Goal: Information Seeking & Learning: Learn about a topic

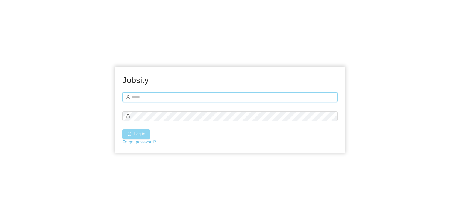
type input "**********"
click at [141, 133] on button "Log in" at bounding box center [137, 134] width 28 height 10
type input "**********"
click at [143, 136] on button "Log in" at bounding box center [137, 134] width 28 height 10
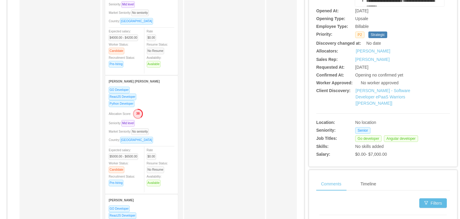
scroll to position [119, 0]
click at [390, 97] on link "McGraw-Hill - Software Developer ePaaS Warriors [Mohammed Zayeem]" at bounding box center [383, 95] width 55 height 17
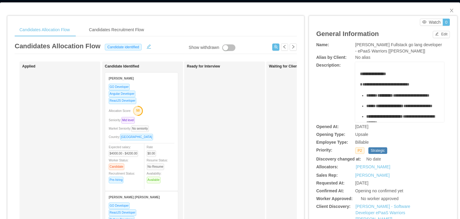
scroll to position [0, 0]
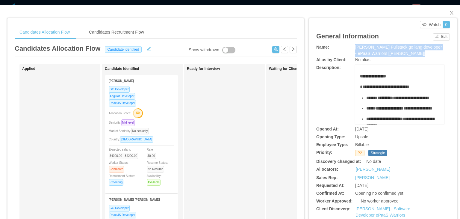
drag, startPoint x: 424, startPoint y: 51, endPoint x: 351, endPoint y: 47, distance: 73.2
click at [351, 47] on div "Name: McGraw-Hill Fullstack go lang developer - ePaaS Warriors [Mohammed Zayeem]" at bounding box center [383, 50] width 134 height 13
copy div "McGraw-Hill Fullstack go lang developer - ePaaS Warriors [Mohammed Zayeem]"
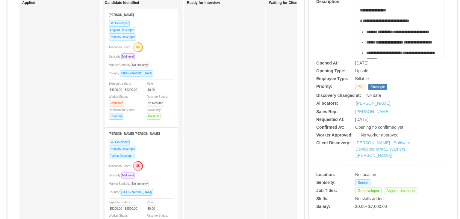
scroll to position [67, 0]
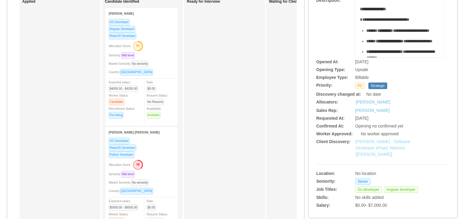
click at [379, 146] on link "McGraw-Hill - Software Developer ePaaS Warriors [Mohammed Zayeem]" at bounding box center [383, 147] width 55 height 17
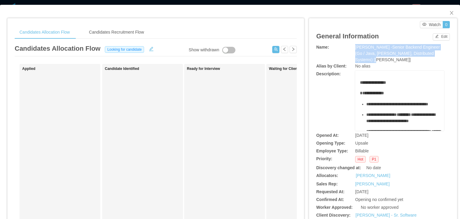
drag, startPoint x: 433, startPoint y: 52, endPoint x: 352, endPoint y: 48, distance: 81.0
click at [355, 48] on div "McGraw-Hill -Senior Backend Engineer (Go / Java, Kafka, Distributed Systems) [S…" at bounding box center [399, 53] width 89 height 19
copy span "McGraw-Hill -Senior Backend Engineer (Go / Java, Kafka, Distributed Systems) [S…"
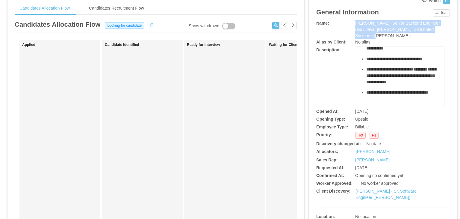
scroll to position [280, 0]
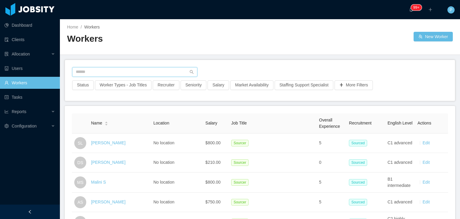
click at [172, 69] on input "text" at bounding box center [134, 72] width 125 height 10
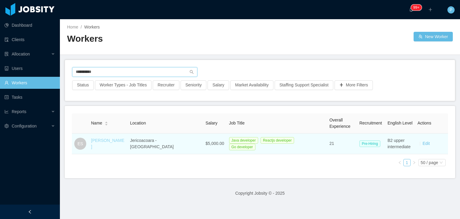
type input "**********"
click at [109, 142] on link "[PERSON_NAME]" at bounding box center [107, 143] width 33 height 11
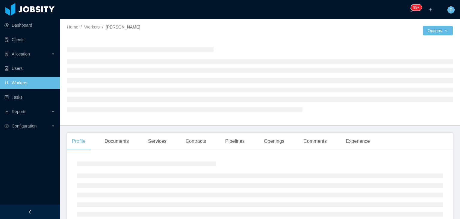
click at [257, 35] on div at bounding box center [163, 35] width 193 height 4
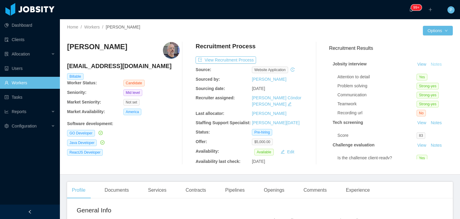
click at [429, 63] on button "Notes" at bounding box center [436, 64] width 16 height 7
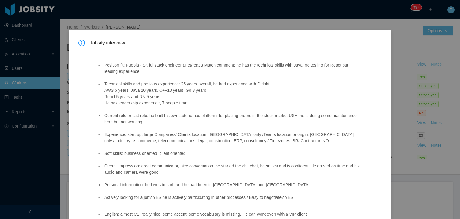
scroll to position [11, 0]
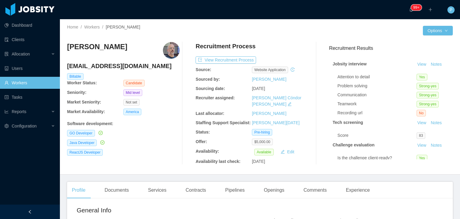
click at [144, 151] on div "ReactJS Developer" at bounding box center [123, 152] width 113 height 7
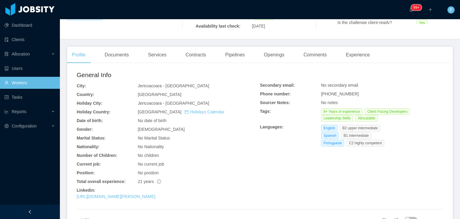
scroll to position [134, 0]
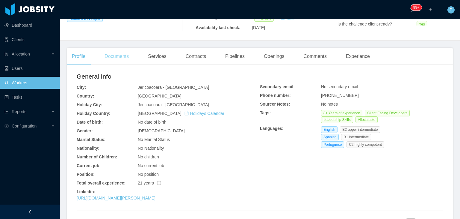
click at [127, 52] on div "Documents" at bounding box center [117, 56] width 34 height 17
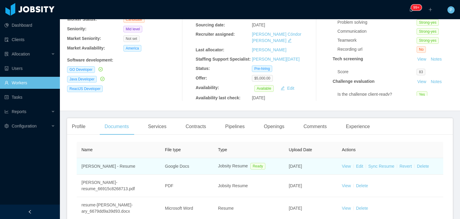
scroll to position [110, 0]
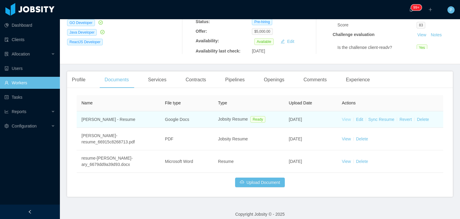
click at [345, 117] on link "View" at bounding box center [346, 119] width 9 height 5
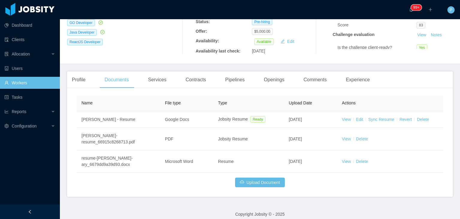
scroll to position [0, 0]
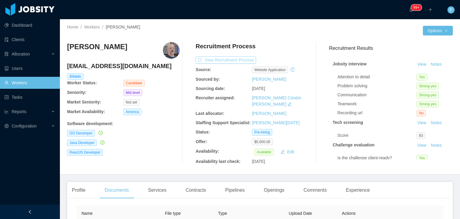
click at [221, 60] on button "View Recruitment Process" at bounding box center [226, 59] width 61 height 7
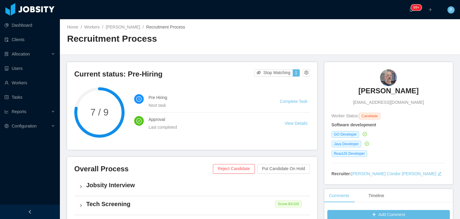
drag, startPoint x: 414, startPoint y: 91, endPoint x: 350, endPoint y: 99, distance: 64.7
click at [350, 99] on div "Emerson Santos senior@emersonary.dev" at bounding box center [389, 87] width 114 height 36
copy h3 "[PERSON_NAME]"
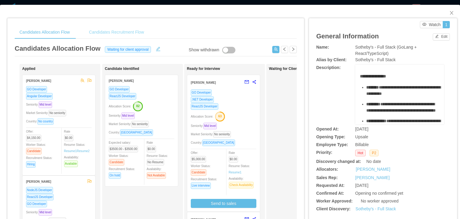
click at [121, 33] on div "Candidates Recruitment Flow" at bounding box center [116, 31] width 65 height 13
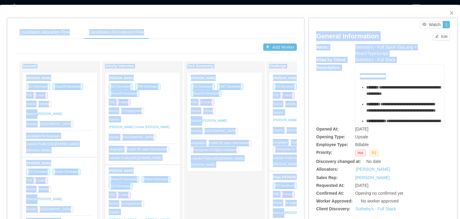
drag, startPoint x: 398, startPoint y: 77, endPoint x: 459, endPoint y: 84, distance: 61.5
click at [459, 84] on div "Candidates Allocation Flow Candidates Recruitment Flow Candidates Allocation Fl…" at bounding box center [230, 109] width 460 height 219
click at [323, 99] on div "**********" at bounding box center [383, 94] width 134 height 60
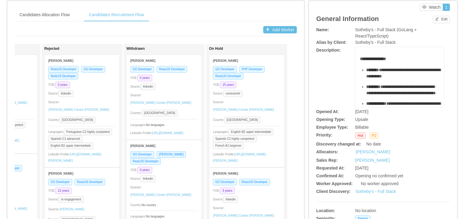
scroll to position [15, 0]
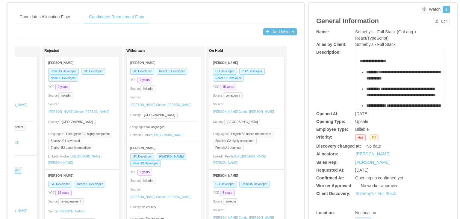
click at [177, 85] on div "Source: linkedin" at bounding box center [164, 88] width 68 height 7
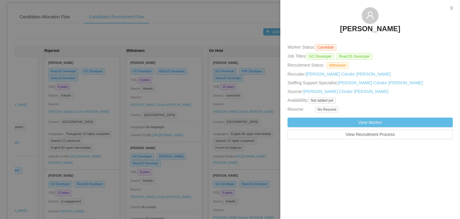
click at [185, 117] on div at bounding box center [230, 109] width 460 height 219
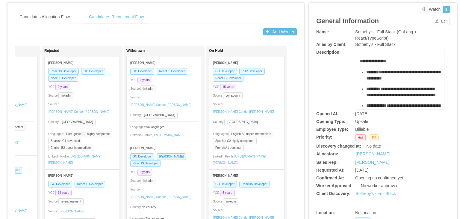
click at [185, 148] on div "Jorge Luis Cabrera" at bounding box center [164, 147] width 68 height 11
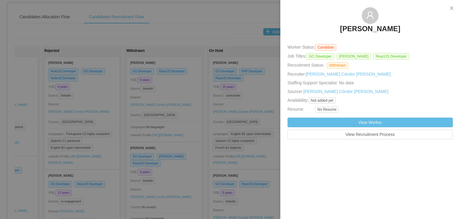
click at [198, 75] on div at bounding box center [230, 109] width 460 height 219
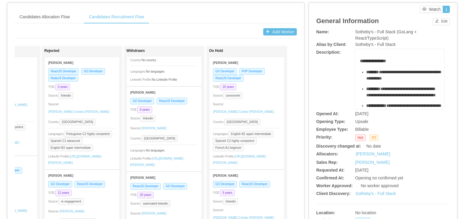
scroll to position [149, 0]
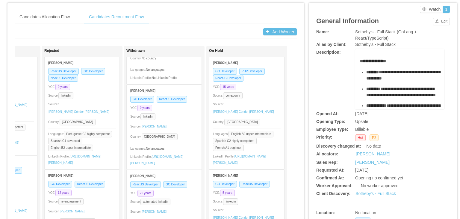
drag, startPoint x: 176, startPoint y: 107, endPoint x: 164, endPoint y: 107, distance: 11.7
click at [164, 107] on div "GO Developer ReactJS Developer YOE: 0 years Source: linkedin Sourcer: Antonella…" at bounding box center [164, 133] width 75 height 74
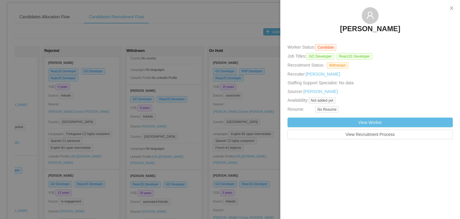
click at [191, 124] on div at bounding box center [230, 109] width 460 height 219
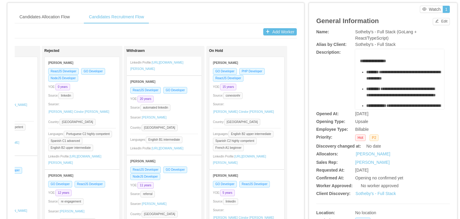
scroll to position [244, 0]
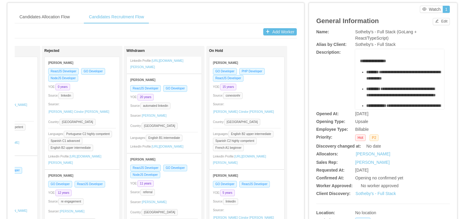
click at [183, 111] on div "Sourcer: Sebastian Perez Peñalver" at bounding box center [164, 116] width 68 height 10
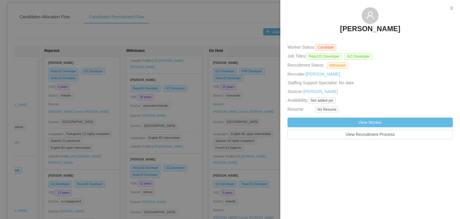
click at [188, 101] on div at bounding box center [230, 109] width 460 height 219
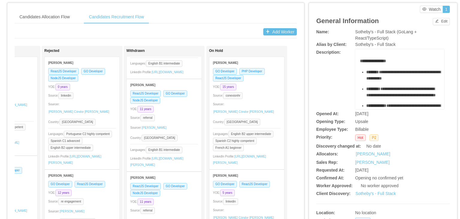
scroll to position [329, 0]
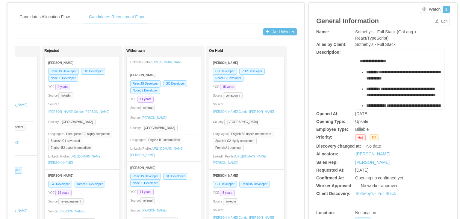
click at [174, 102] on div "YOE: 11 years" at bounding box center [164, 99] width 68 height 7
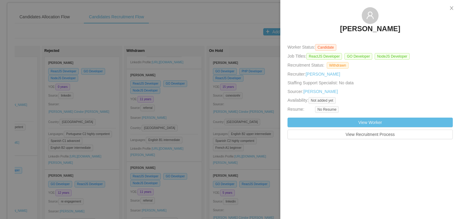
click at [192, 107] on div at bounding box center [230, 109] width 460 height 219
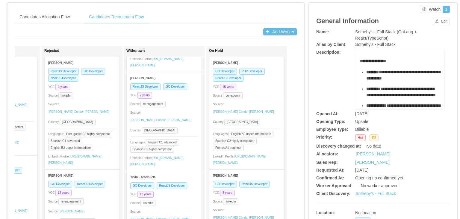
scroll to position [517, 0]
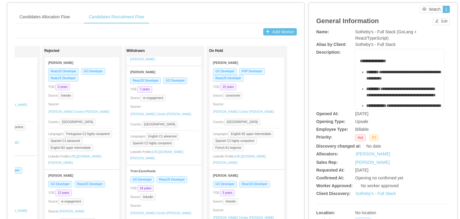
click at [179, 115] on div "ReactJS Developer GO Developer YOE: 7 years Source: re engagement Sourcer: Paol…" at bounding box center [164, 120] width 75 height 87
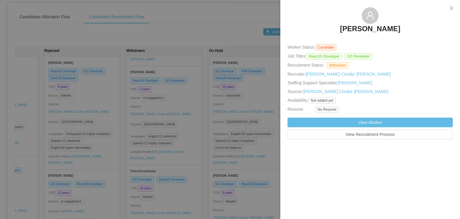
click at [187, 118] on div at bounding box center [230, 109] width 460 height 219
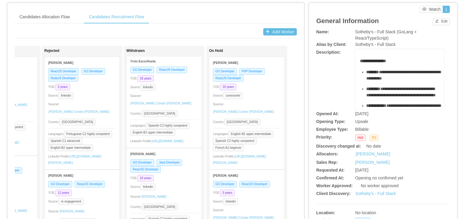
scroll to position [632, 0]
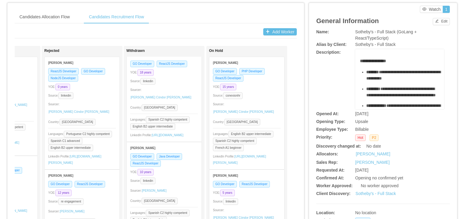
click at [181, 102] on div "Sourcer: Paola Cóndor Andrade" at bounding box center [164, 94] width 68 height 16
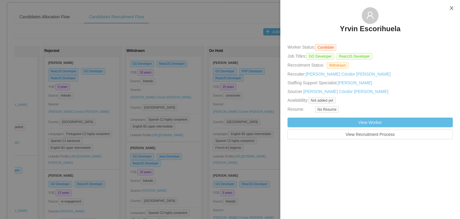
click at [452, 9] on icon "icon: close" at bounding box center [451, 8] width 5 height 5
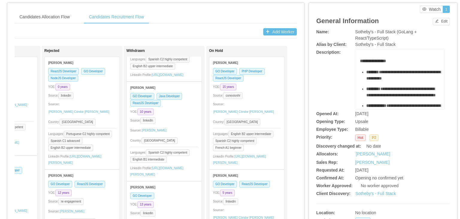
scroll to position [712, 0]
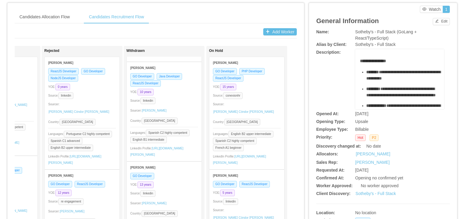
click at [179, 104] on div "Source: linkedin" at bounding box center [164, 100] width 68 height 7
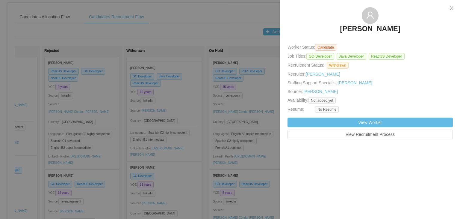
click at [183, 125] on div at bounding box center [230, 109] width 460 height 219
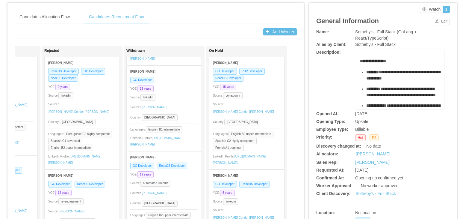
scroll to position [824, 0]
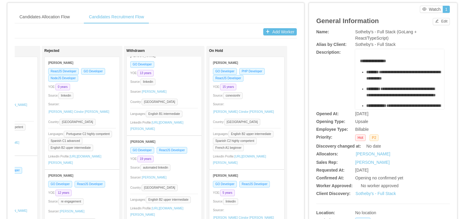
click at [184, 105] on div "Country: Chile" at bounding box center [164, 101] width 68 height 7
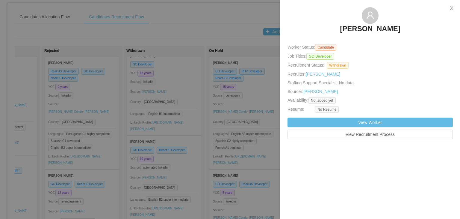
click at [179, 120] on div at bounding box center [230, 109] width 460 height 219
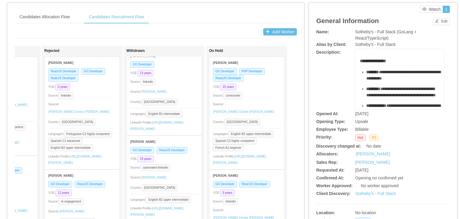
click at [180, 147] on div "Carlos Ramirez" at bounding box center [164, 141] width 68 height 11
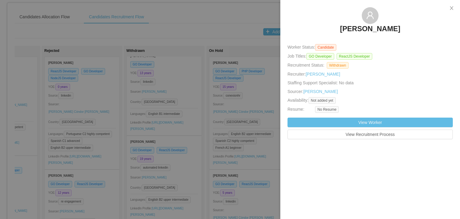
click at [190, 120] on div at bounding box center [230, 109] width 460 height 219
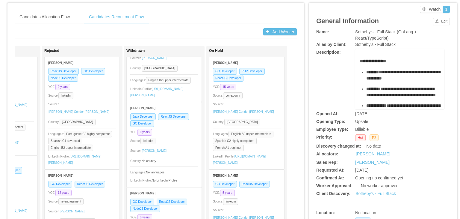
scroll to position [955, 0]
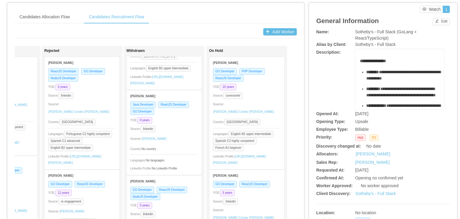
click at [184, 101] on div "Matthias Gubler" at bounding box center [164, 95] width 68 height 11
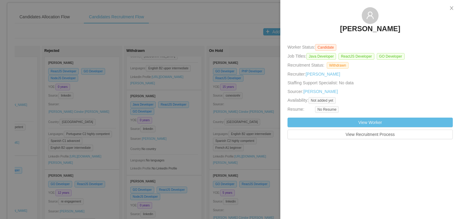
click at [185, 164] on div at bounding box center [230, 109] width 460 height 219
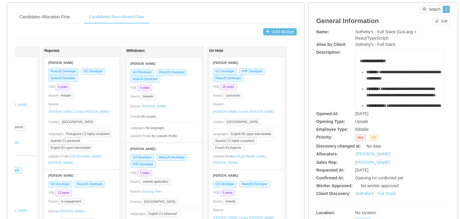
scroll to position [1075, 0]
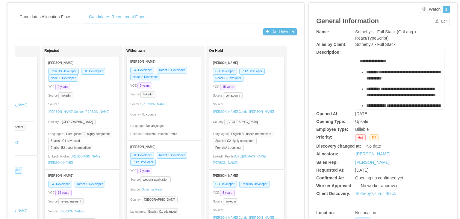
click at [180, 140] on div "GO Developer ReactJS Developer NodeJS Developer YOE: 0 years Source: linkedin S…" at bounding box center [164, 104] width 75 height 74
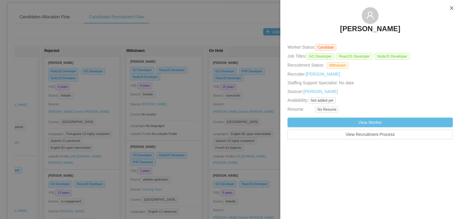
click at [451, 8] on icon "icon: close" at bounding box center [451, 8] width 5 height 5
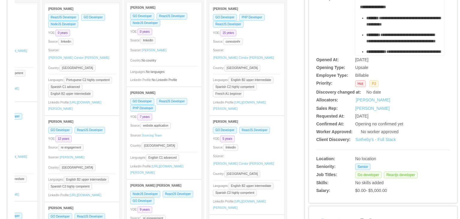
scroll to position [73, 0]
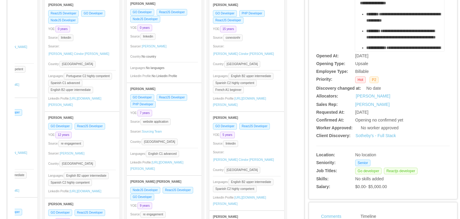
click at [175, 125] on div "Source: website application" at bounding box center [164, 121] width 68 height 7
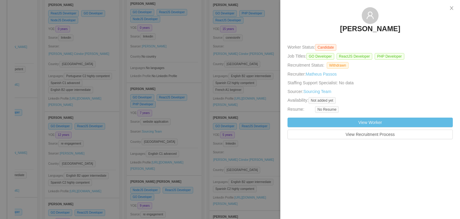
click at [198, 135] on div at bounding box center [230, 109] width 460 height 219
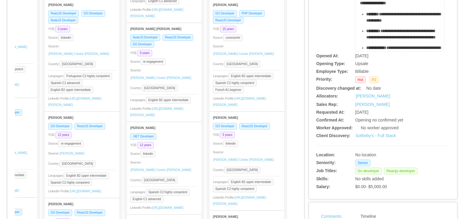
scroll to position [1245, 0]
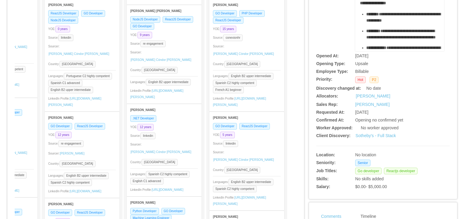
click at [190, 47] on div "Source: re engagement" at bounding box center [164, 43] width 68 height 7
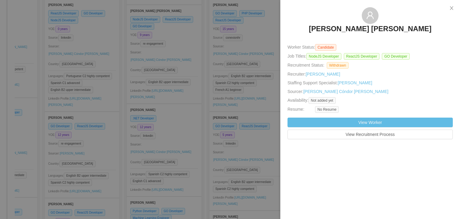
click at [182, 95] on div at bounding box center [230, 109] width 460 height 219
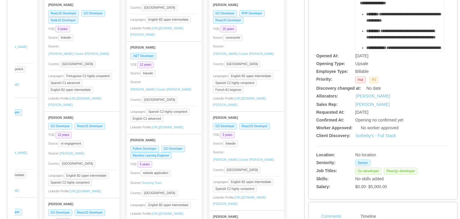
scroll to position [1321, 0]
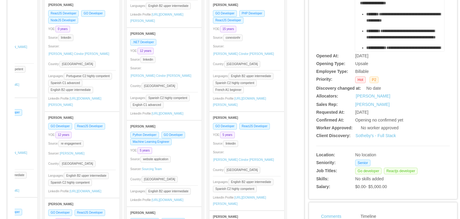
click at [179, 95] on div ".NET Developer YOE: 12 years Source: linkedin Sourcer: Paola Cóndor Andrade Cou…" at bounding box center [164, 79] width 75 height 81
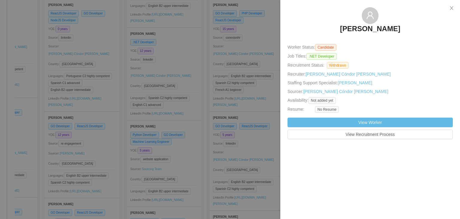
click at [185, 108] on div at bounding box center [230, 109] width 460 height 219
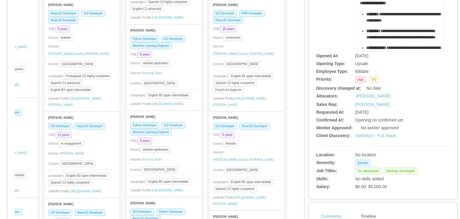
scroll to position [1437, 0]
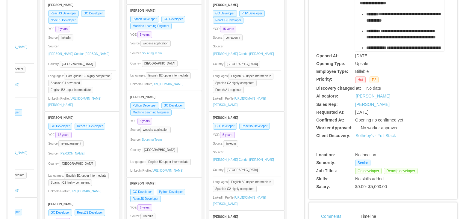
click at [189, 58] on div "Sourcer: Sourcing Team" at bounding box center [164, 54] width 68 height 10
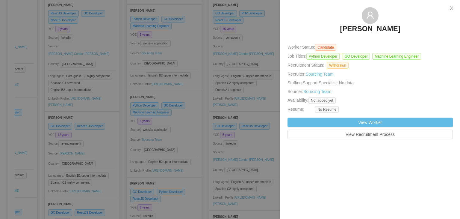
click at [192, 153] on div at bounding box center [230, 109] width 460 height 219
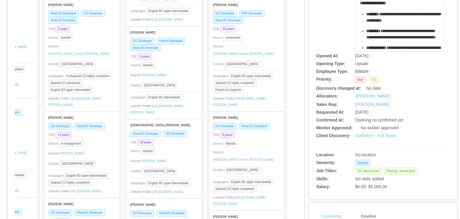
scroll to position [1591, 0]
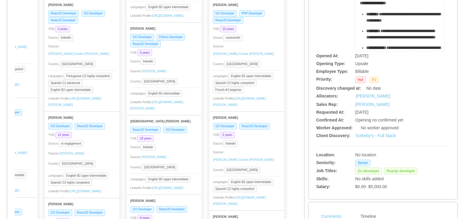
click at [170, 76] on div "Sourcer: Nicole Cobo" at bounding box center [164, 72] width 68 height 10
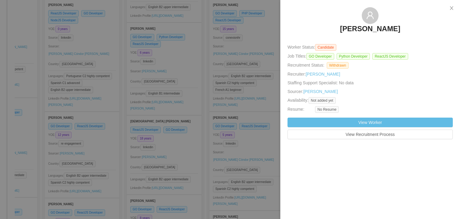
click at [185, 185] on div at bounding box center [230, 109] width 460 height 219
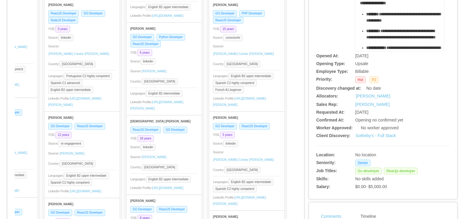
click at [185, 126] on div "Iuriatan Felipe Muniz" at bounding box center [164, 120] width 68 height 11
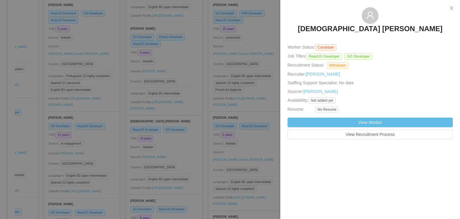
click at [189, 150] on div at bounding box center [230, 109] width 460 height 219
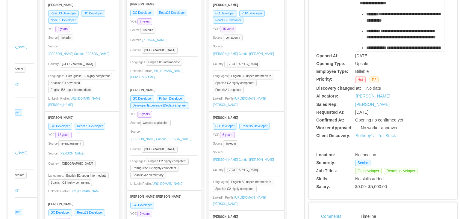
scroll to position [1793, 0]
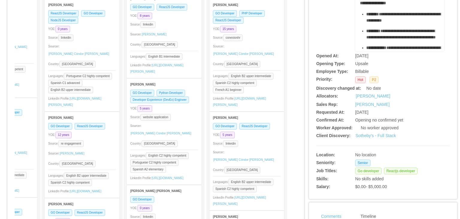
click at [173, 39] on div "Sourcer: Angela Barboza" at bounding box center [164, 35] width 68 height 10
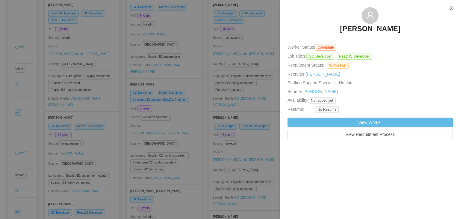
click at [453, 9] on icon "icon: close" at bounding box center [451, 8] width 5 height 5
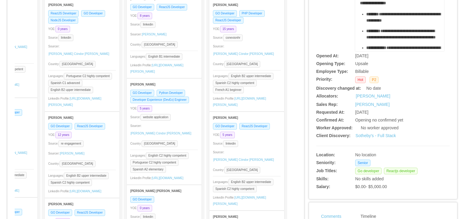
click at [177, 90] on div "Sam Aouar" at bounding box center [164, 83] width 68 height 11
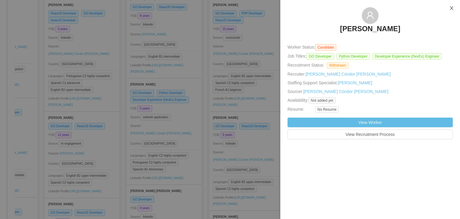
click at [456, 4] on button "Close" at bounding box center [451, 8] width 17 height 17
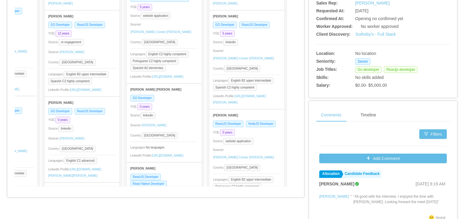
scroll to position [175, 0]
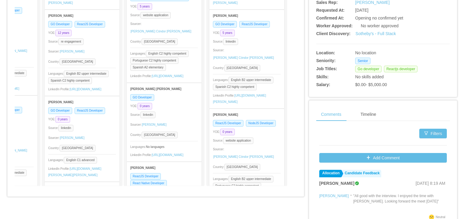
click at [181, 94] on div "Damian Francisco Jimenez" at bounding box center [164, 88] width 68 height 11
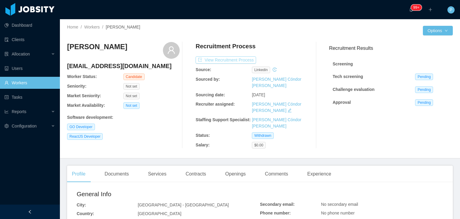
click at [232, 61] on button "View Recruitment Process" at bounding box center [226, 59] width 61 height 7
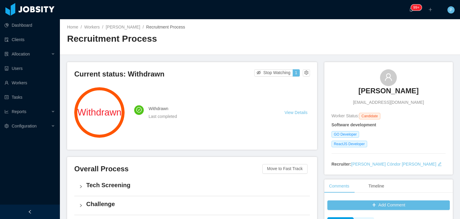
click at [250, 23] on div "Home / Workers / [PERSON_NAME] / Recruitment Process / Recruitment Process" at bounding box center [260, 37] width 400 height 36
click at [116, 28] on link "[PERSON_NAME]" at bounding box center [123, 27] width 34 height 5
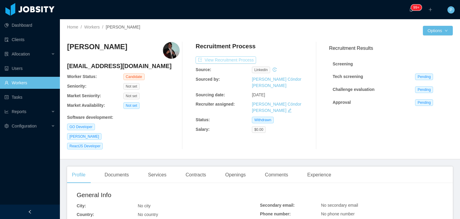
click at [237, 61] on button "View Recruitment Process" at bounding box center [226, 59] width 61 height 7
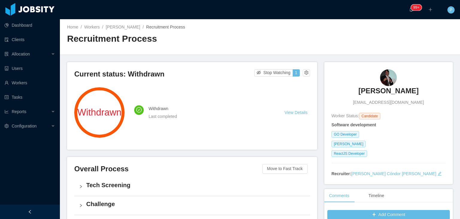
click at [234, 29] on div "Home / Workers / [PERSON_NAME] / Recruitment Process /" at bounding box center [163, 27] width 193 height 6
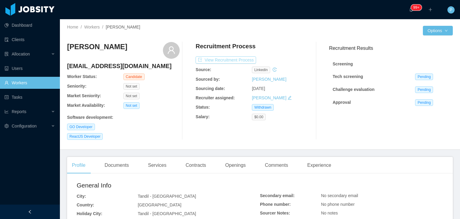
click at [232, 61] on button "View Recruitment Process" at bounding box center [226, 59] width 61 height 7
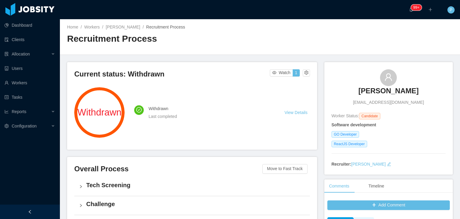
click at [222, 29] on div "Home / Workers / [PERSON_NAME] / Recruitment Process /" at bounding box center [163, 27] width 193 height 6
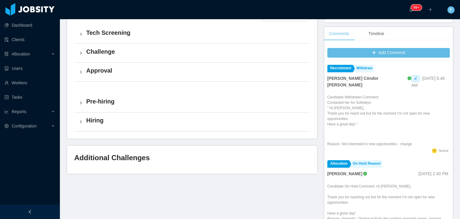
scroll to position [168, 0]
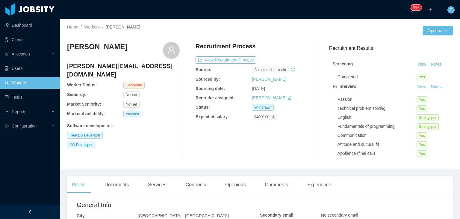
click at [242, 64] on div "Recruitment Process View Recruitment Process Source: automated linkedin Sourced…" at bounding box center [252, 100] width 113 height 117
click at [241, 61] on button "View Recruitment Process" at bounding box center [226, 59] width 61 height 7
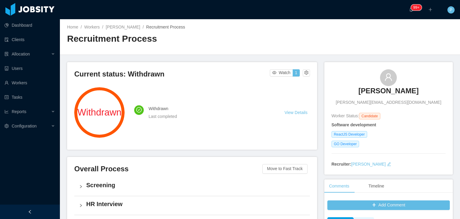
click at [229, 41] on h2 "Recruitment Process" at bounding box center [163, 39] width 193 height 12
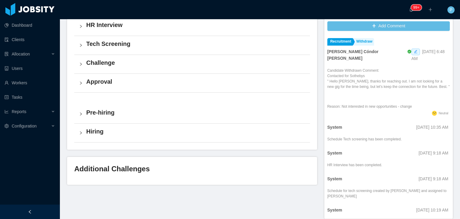
scroll to position [192, 0]
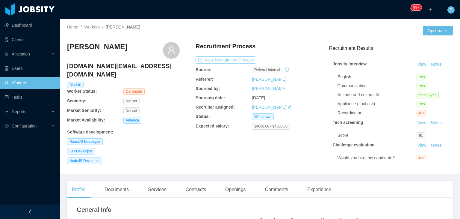
click at [230, 62] on button "View Recruitment Process" at bounding box center [226, 59] width 61 height 7
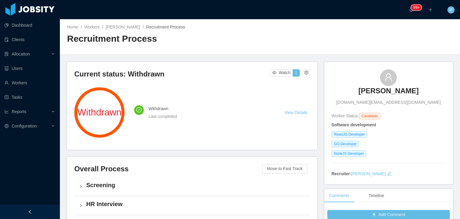
click at [252, 41] on h2 "Recruitment Process" at bounding box center [163, 39] width 193 height 12
click at [119, 28] on link "[PERSON_NAME]" at bounding box center [123, 27] width 34 height 5
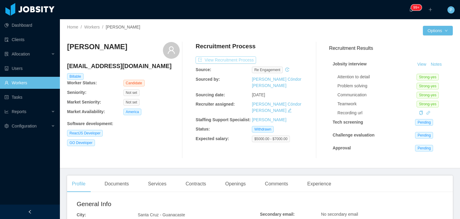
click at [243, 58] on button "View Recruitment Process" at bounding box center [226, 59] width 61 height 7
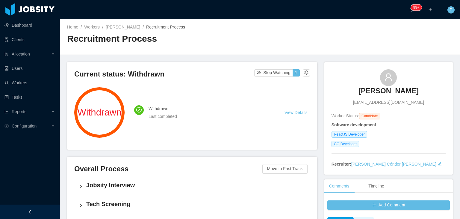
click at [292, 43] on div "Home / Workers / Carlos Villalta / Recruitment Process / Recruitment Process" at bounding box center [260, 37] width 400 height 36
click at [311, 28] on div "Home / Workers / Carlos Villalta / Recruitment Process / Recruitment Process" at bounding box center [260, 37] width 400 height 36
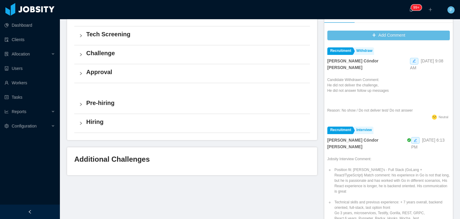
scroll to position [207, 0]
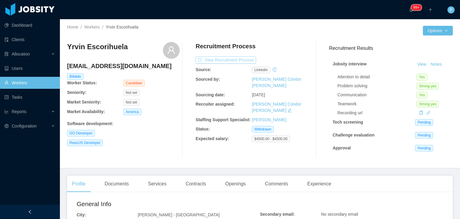
click at [233, 59] on button "View Recruitment Process" at bounding box center [226, 59] width 61 height 7
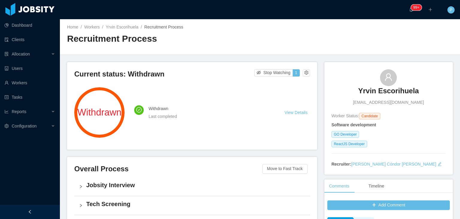
click at [307, 19] on div "Home / Workers / [PERSON_NAME] / Recruitment Process / Recruitment Process" at bounding box center [260, 37] width 400 height 36
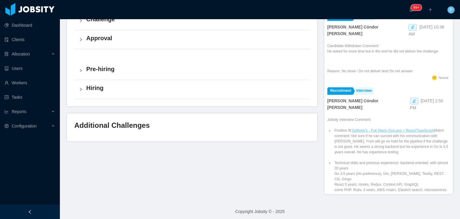
scroll to position [204, 0]
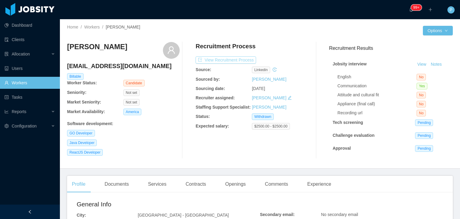
click at [240, 60] on button "View Recruitment Process" at bounding box center [226, 59] width 61 height 7
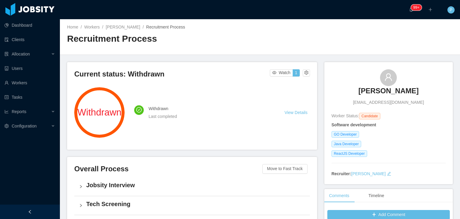
click at [266, 34] on div "Home / Workers / [PERSON_NAME] / Recruitment Process / Recruitment Process" at bounding box center [260, 37] width 400 height 36
click at [140, 25] on link "Jaime Giovanny Jimenez Boyaca" at bounding box center [123, 27] width 34 height 5
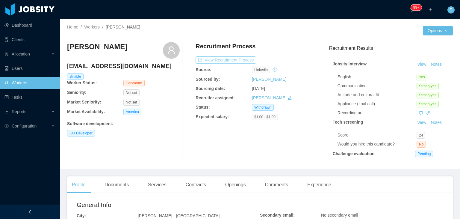
click at [222, 61] on button "View Recruitment Process" at bounding box center [226, 59] width 61 height 7
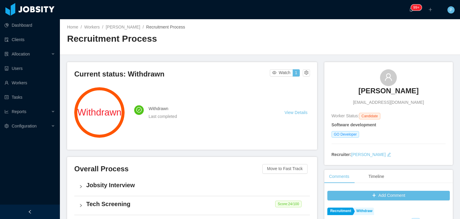
click at [273, 33] on div "Home / Workers / Claudio Flores / Recruitment Process / Recruitment Process" at bounding box center [260, 37] width 400 height 36
click at [126, 28] on link "Claudio Flores" at bounding box center [123, 27] width 34 height 5
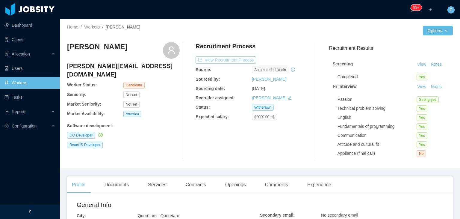
click at [227, 57] on button "View Recruitment Process" at bounding box center [226, 59] width 61 height 7
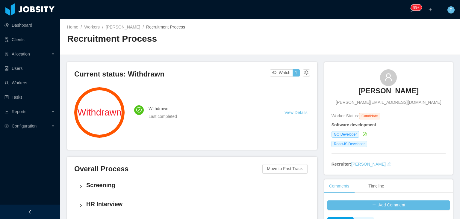
click at [268, 55] on main "Home / Workers / [PERSON_NAME] / Recruitment Process / Recruitment Process Curr…" at bounding box center [260, 119] width 400 height 200
click at [112, 26] on link "[PERSON_NAME]" at bounding box center [123, 27] width 34 height 5
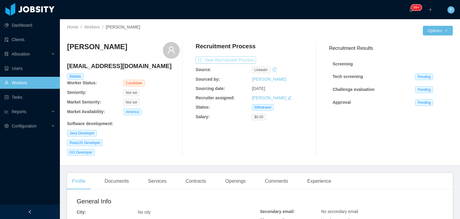
click at [230, 60] on button "View Recruitment Process" at bounding box center [226, 59] width 61 height 7
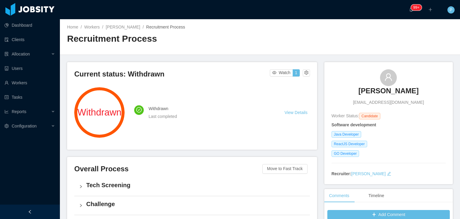
click at [273, 44] on div "Home / Workers / [PERSON_NAME] / Recruitment Process / Recruitment Process" at bounding box center [260, 37] width 400 height 36
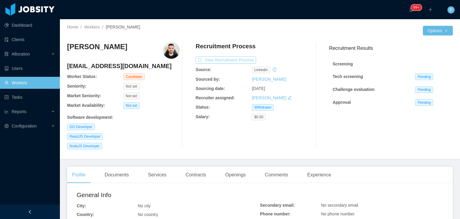
click at [224, 60] on button "View Recruitment Process" at bounding box center [226, 59] width 61 height 7
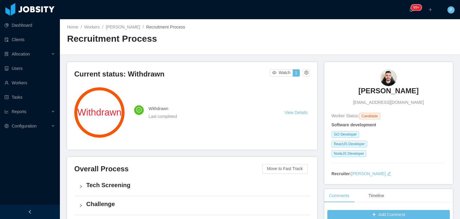
click at [303, 30] on div "Home / Workers / [PERSON_NAME] / Recruitment Process / Recruitment Process" at bounding box center [260, 37] width 400 height 36
click at [124, 28] on link "[PERSON_NAME]" at bounding box center [123, 27] width 34 height 5
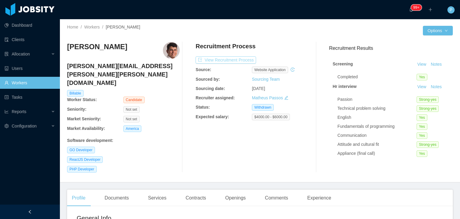
click at [234, 61] on button "View Recruitment Process" at bounding box center [226, 59] width 61 height 7
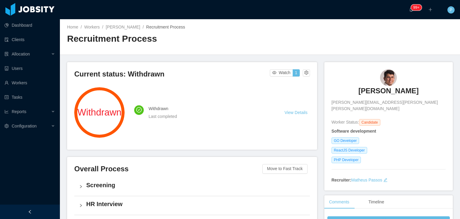
click at [230, 42] on h2 "Recruitment Process" at bounding box center [163, 39] width 193 height 12
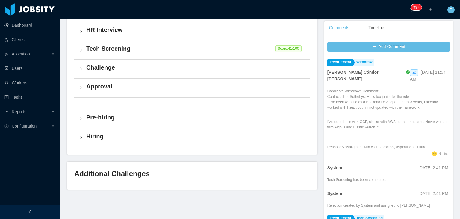
scroll to position [192, 0]
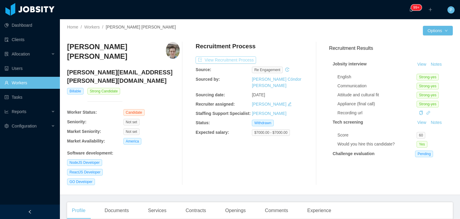
click at [213, 60] on button "View Recruitment Process" at bounding box center [226, 59] width 61 height 7
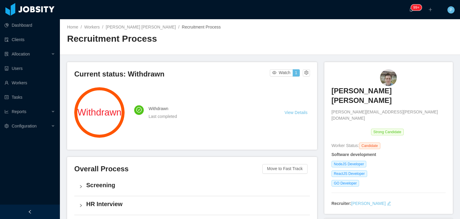
click at [253, 41] on h2 "Recruitment Process" at bounding box center [163, 39] width 193 height 12
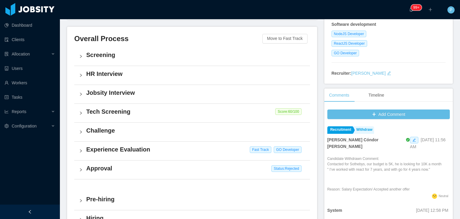
scroll to position [156, 0]
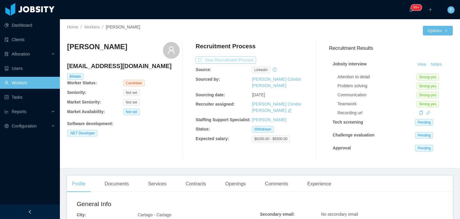
click at [239, 60] on button "View Recruitment Process" at bounding box center [226, 59] width 61 height 7
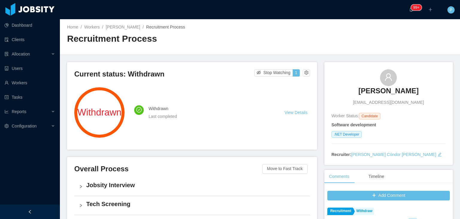
click at [225, 40] on h2 "Recruitment Process" at bounding box center [163, 39] width 193 height 12
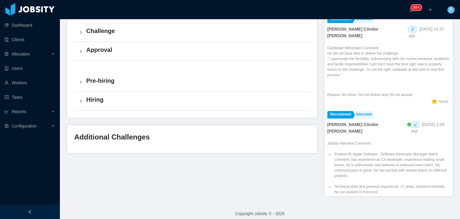
scroll to position [197, 0]
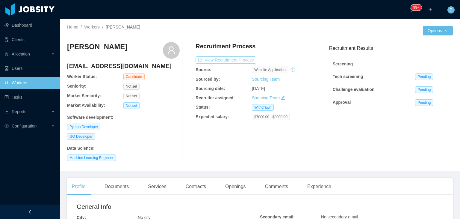
click at [236, 61] on button "View Recruitment Process" at bounding box center [226, 59] width 61 height 7
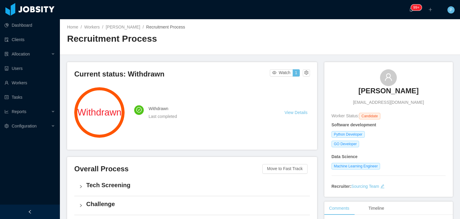
click at [209, 31] on div "Home / Workers / [PERSON_NAME] / Recruitment Process / Recruitment Process" at bounding box center [163, 36] width 193 height 25
click at [121, 25] on link "Ariel Herrera" at bounding box center [123, 27] width 34 height 5
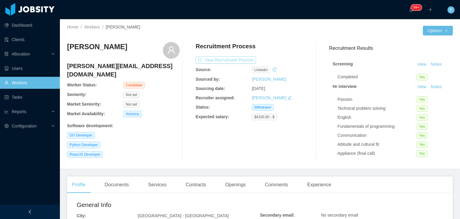
click at [231, 60] on button "View Recruitment Process" at bounding box center [226, 59] width 61 height 7
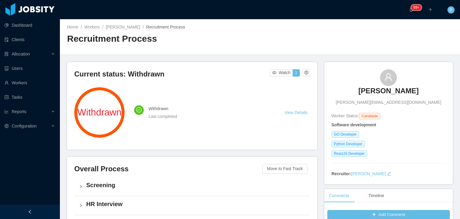
click at [218, 28] on div "Home / Workers / Lucas Carvalho / Recruitment Process /" at bounding box center [163, 27] width 193 height 6
click at [116, 27] on link "Lucas Carvalho" at bounding box center [123, 27] width 34 height 5
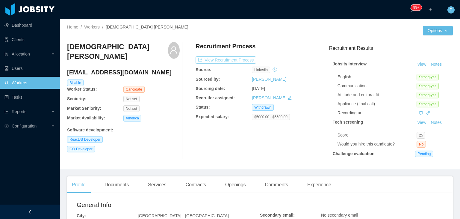
click at [226, 62] on button "View Recruitment Process" at bounding box center [226, 59] width 61 height 7
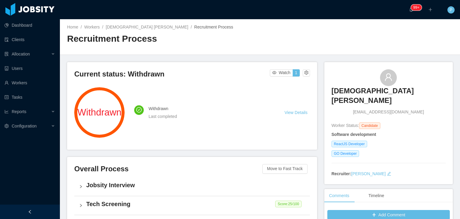
click at [262, 22] on div "Home / Workers / Iuriatan [PERSON_NAME] / Recruitment Process / Recruitment Pro…" at bounding box center [260, 37] width 400 height 36
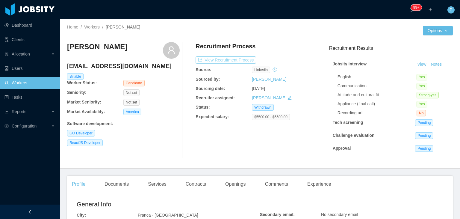
click at [236, 59] on button "View Recruitment Process" at bounding box center [226, 59] width 61 height 7
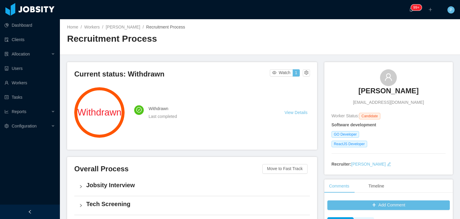
click at [245, 36] on h2 "Recruitment Process" at bounding box center [163, 39] width 193 height 12
click at [114, 25] on link "[PERSON_NAME]" at bounding box center [123, 27] width 34 height 5
